Goal: Register for event/course

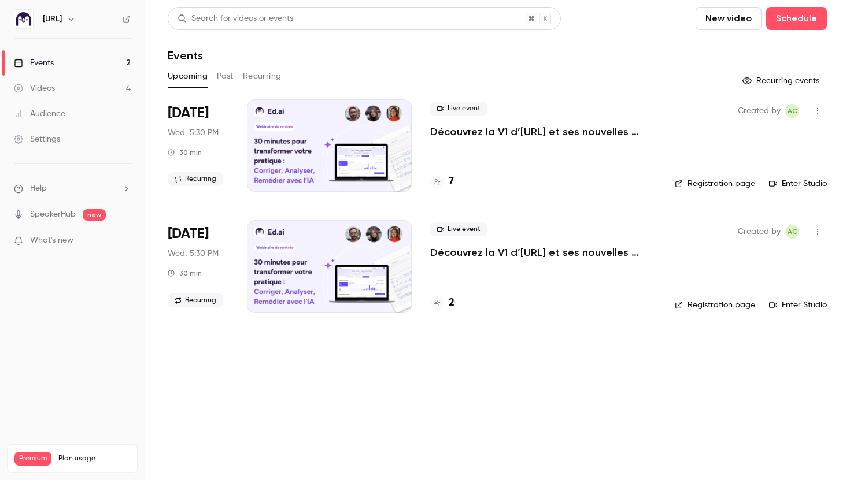
click at [452, 176] on h4 "7" at bounding box center [451, 182] width 5 height 16
